Goal: Information Seeking & Learning: Find specific fact

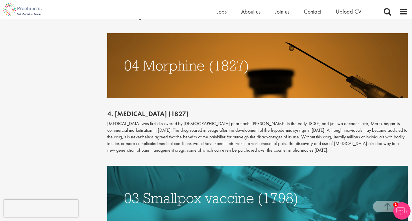
scroll to position [1111, 0]
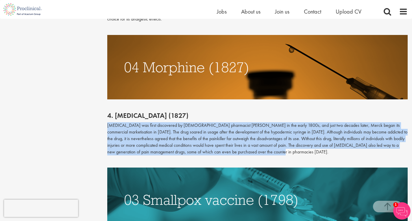
drag, startPoint x: 283, startPoint y: 125, endPoint x: 108, endPoint y: 100, distance: 176.7
click at [108, 122] on p "[MEDICAL_DATA] was first discovered by [DEMOGRAPHIC_DATA] pharmacist [PERSON_NA…" at bounding box center [257, 138] width 301 height 33
copy p "[MEDICAL_DATA] was first discovered by [DEMOGRAPHIC_DATA] pharmacist [PERSON_NA…"
click at [305, 128] on p "[MEDICAL_DATA] was first discovered by [DEMOGRAPHIC_DATA] pharmacist [PERSON_NA…" at bounding box center [257, 138] width 301 height 33
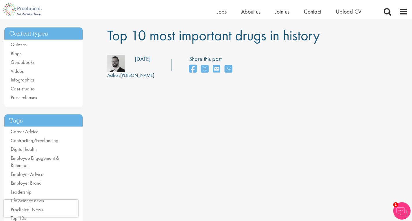
scroll to position [30, 0]
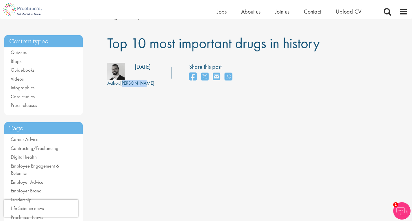
drag, startPoint x: 141, startPoint y: 84, endPoint x: 123, endPoint y: 85, distance: 18.3
click at [123, 85] on div "Author: [PERSON_NAME]" at bounding box center [130, 83] width 47 height 7
drag, startPoint x: 123, startPoint y: 85, endPoint x: 121, endPoint y: 82, distance: 4.2
click at [120, 82] on span "Author:" at bounding box center [113, 83] width 13 height 6
drag, startPoint x: 123, startPoint y: 82, endPoint x: 127, endPoint y: 82, distance: 4.6
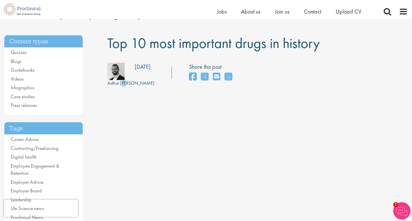
click at [127, 82] on div "Author: [PERSON_NAME]" at bounding box center [130, 83] width 47 height 7
drag, startPoint x: 122, startPoint y: 84, endPoint x: 141, endPoint y: 85, distance: 19.4
click at [141, 85] on div "Author: [PERSON_NAME]" at bounding box center [130, 83] width 47 height 7
copy div "[PERSON_NAME]"
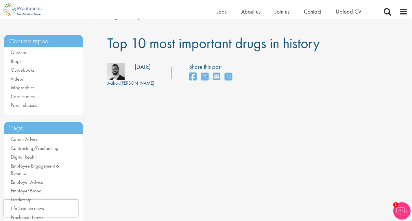
click at [363, 67] on div "Author: [PERSON_NAME] Posting date: [DATE] Share this post" at bounding box center [257, 75] width 309 height 24
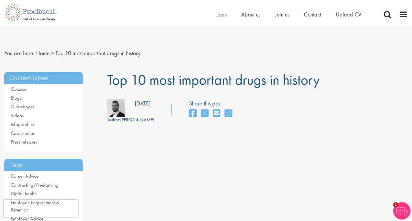
scroll to position [5, 0]
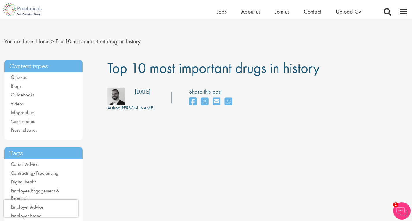
click at [116, 70] on span "Top 10 most important drugs in history" at bounding box center [213, 68] width 213 height 19
drag, startPoint x: 104, startPoint y: 67, endPoint x: 321, endPoint y: 69, distance: 216.5
copy span "Top 10 most important drugs in history"
